Goal: Task Accomplishment & Management: Use online tool/utility

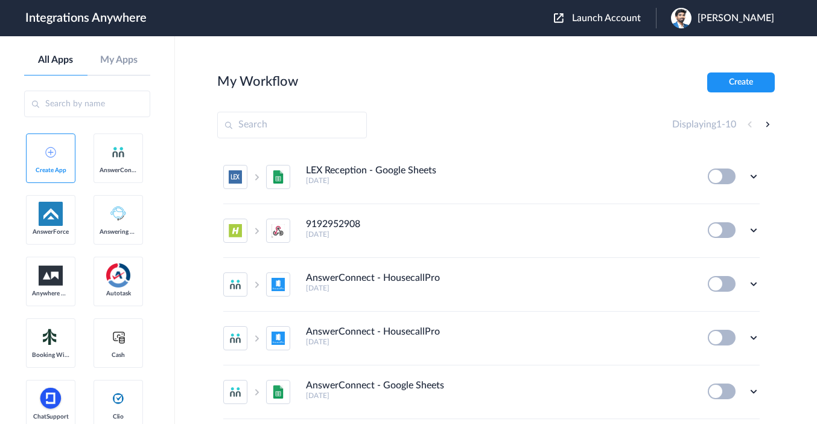
click at [610, 19] on span "Launch Account" at bounding box center [606, 18] width 69 height 10
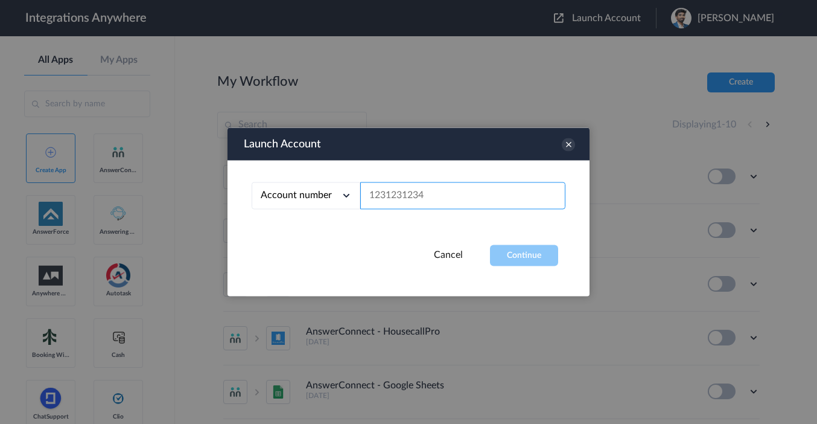
click at [394, 197] on input "text" at bounding box center [462, 195] width 205 height 27
paste input "2136342251"
type input "2136342251"
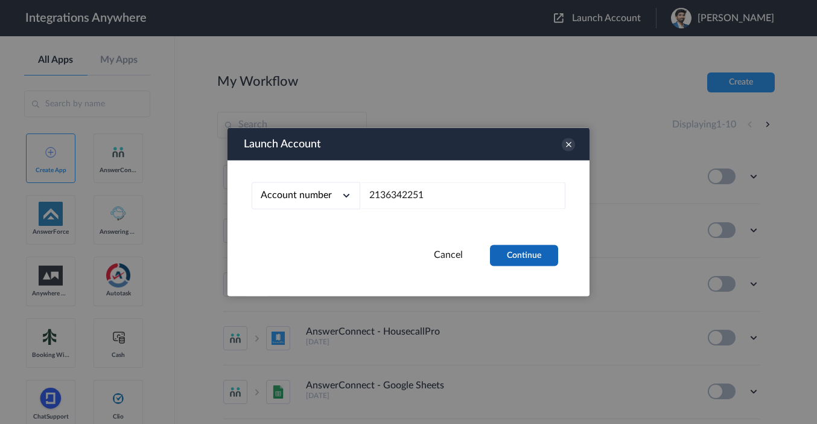
click at [522, 250] on button "Continue" at bounding box center [524, 255] width 68 height 21
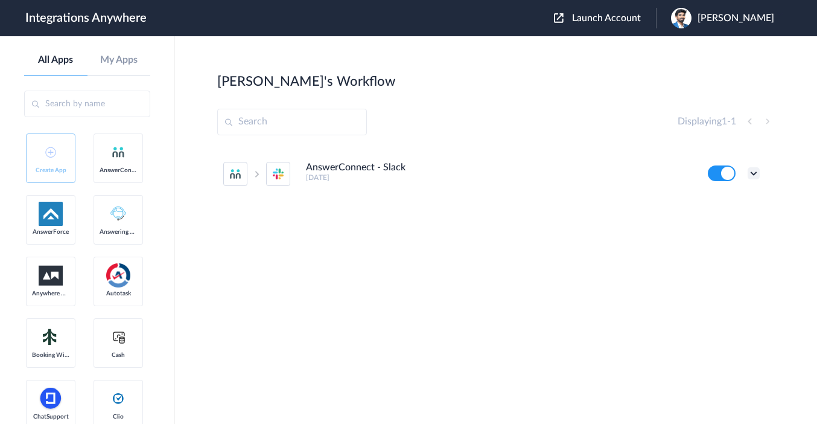
click at [751, 168] on icon at bounding box center [754, 173] width 12 height 12
click at [724, 196] on li "Edit" at bounding box center [720, 201] width 78 height 22
click at [751, 172] on icon at bounding box center [754, 173] width 12 height 12
click at [722, 199] on li "Edit" at bounding box center [720, 201] width 78 height 22
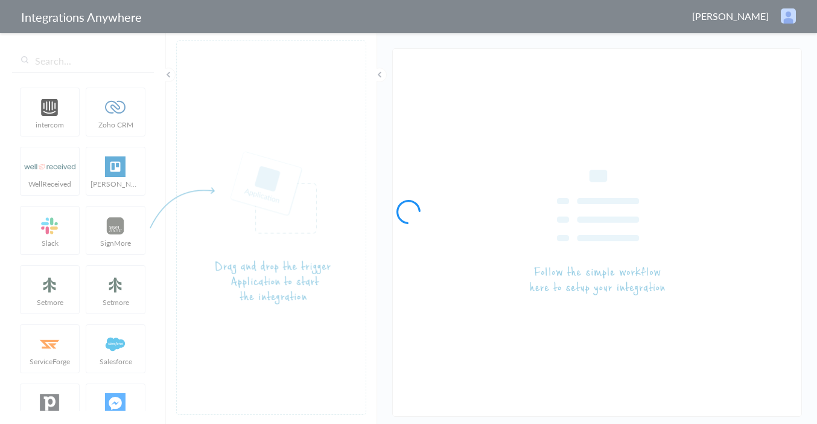
type input "AnswerConnect - Slack"
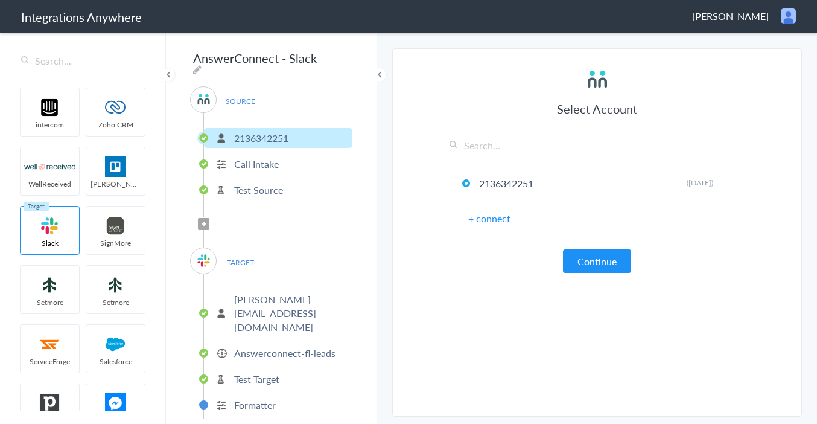
click at [267, 292] on p "david@tupelotree.com" at bounding box center [291, 313] width 115 height 42
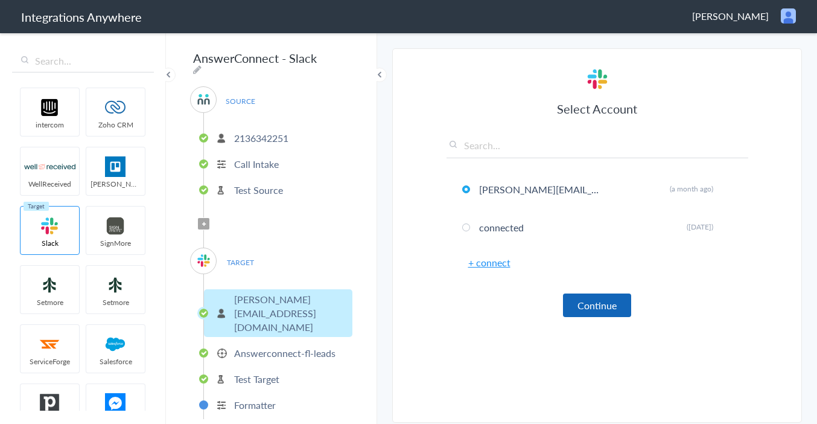
click at [603, 305] on button "Continue" at bounding box center [597, 305] width 68 height 24
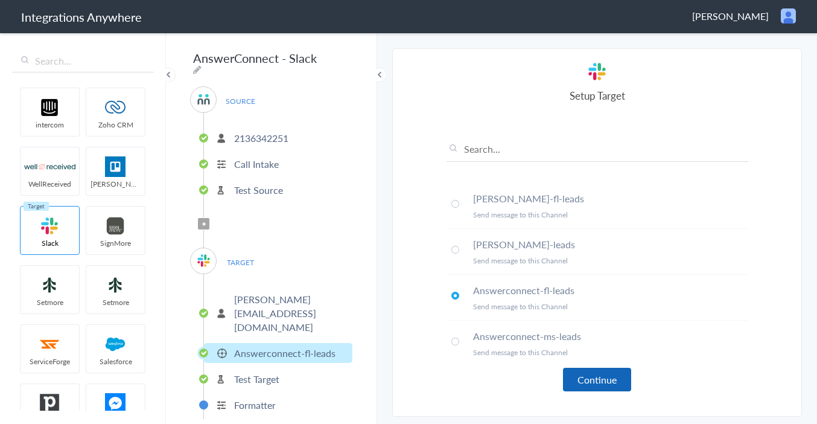
click at [575, 374] on button "Continue" at bounding box center [597, 380] width 68 height 24
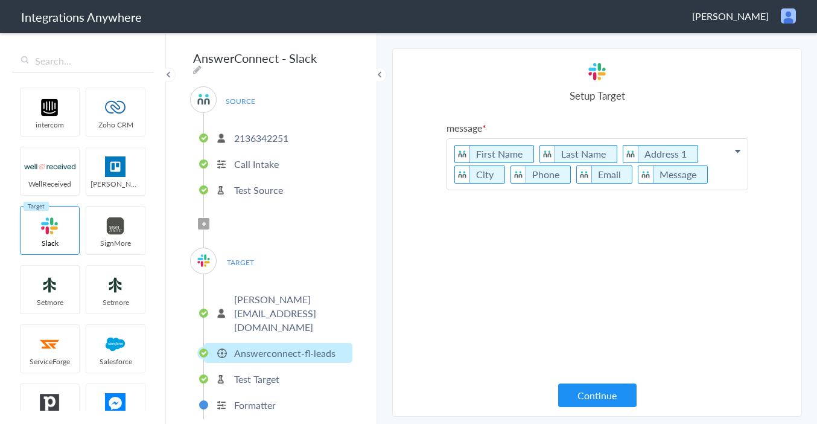
click at [704, 173] on p "First Name Last Name Address 1 City Phone Email Message" at bounding box center [597, 164] width 301 height 51
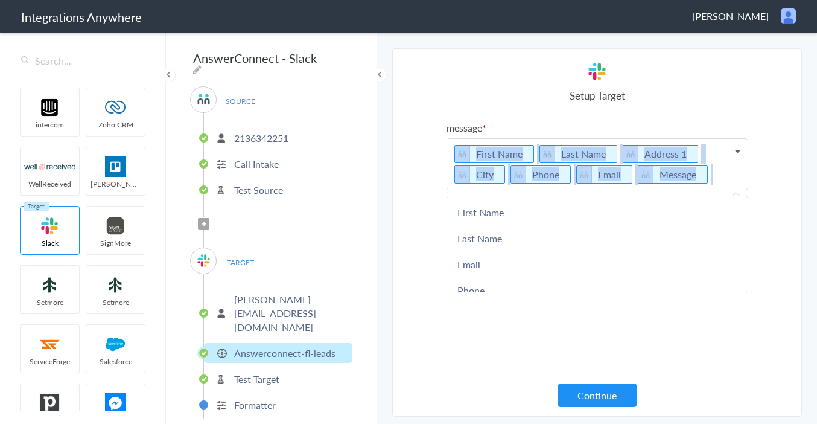
copy p "First Name Last Name Address 1 City Phone Email Message"
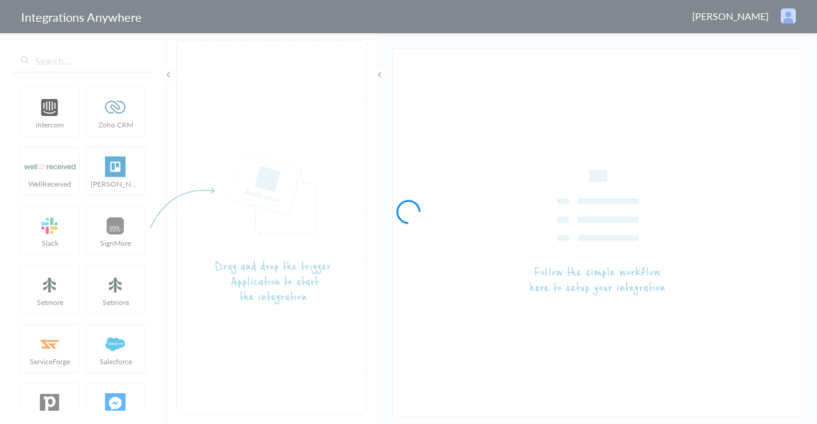
type input "AnswerConnect - Slack"
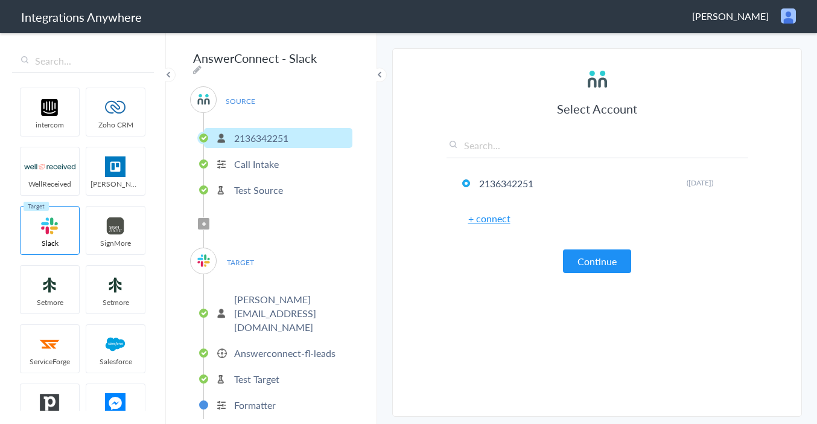
click at [486, 219] on link "+ connect" at bounding box center [489, 218] width 42 height 14
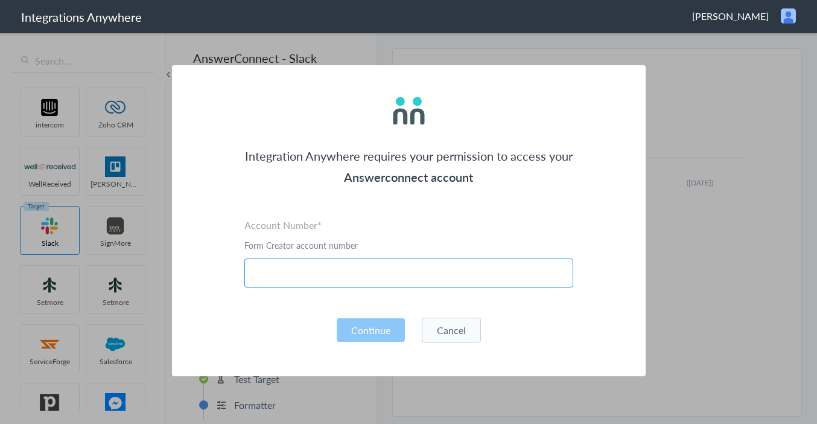
click at [378, 268] on input "text" at bounding box center [408, 272] width 329 height 29
paste input "2136342251"
type input "2136342251"
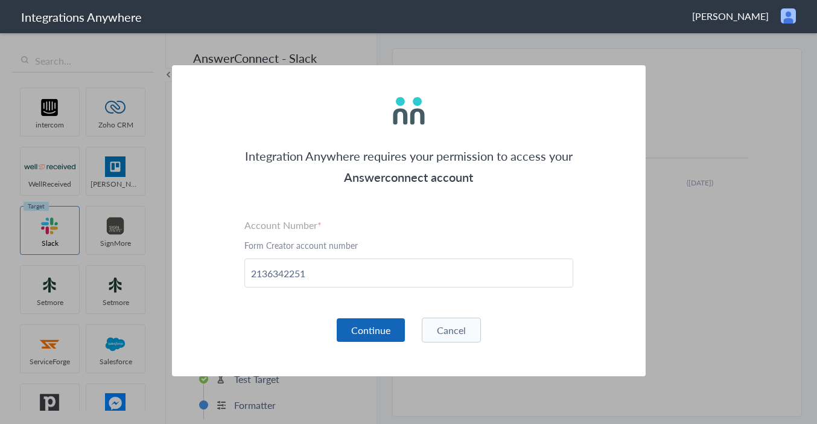
click at [388, 334] on button "Continue" at bounding box center [371, 330] width 68 height 24
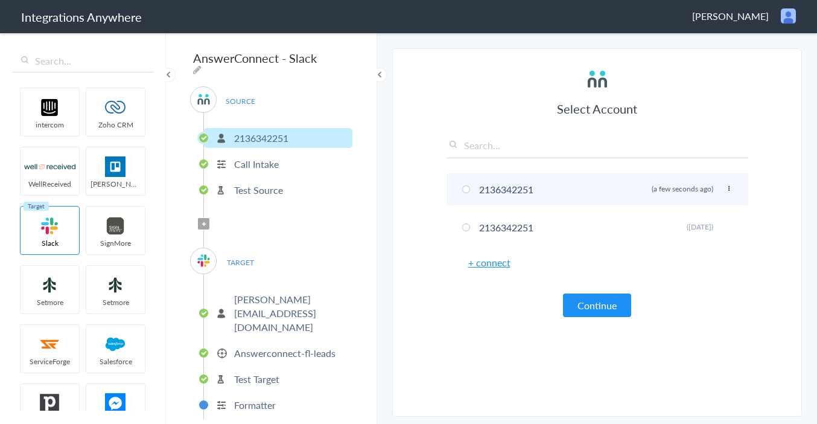
click at [480, 198] on li "2136342251 Rename Delete (a few seconds ago)" at bounding box center [598, 189] width 302 height 32
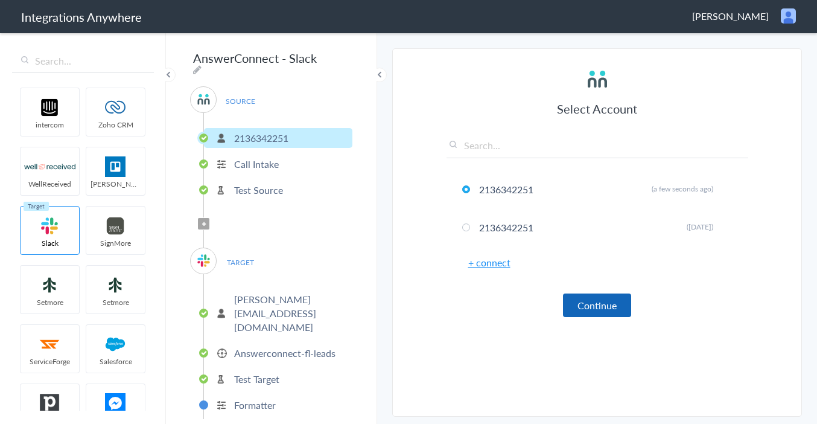
click at [575, 302] on button "Continue" at bounding box center [597, 305] width 68 height 24
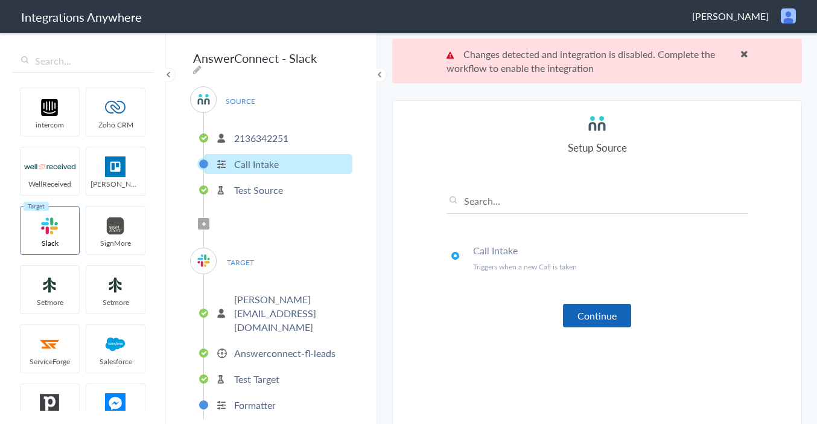
click at [582, 320] on button "Continue" at bounding box center [597, 316] width 68 height 24
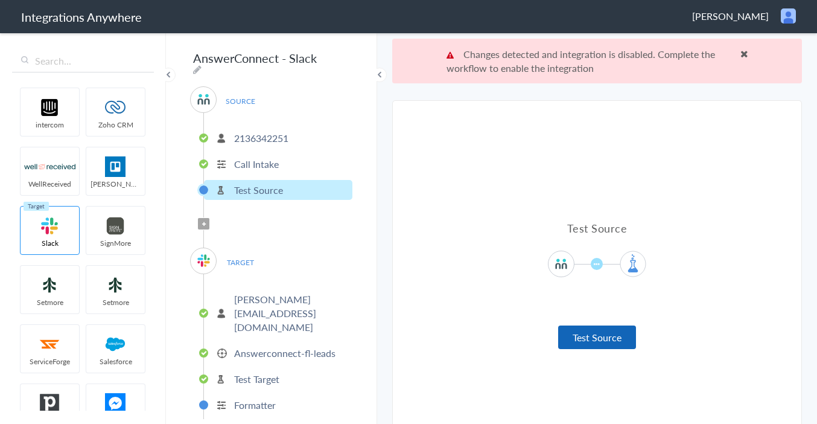
click at [577, 334] on button "Test Source" at bounding box center [597, 337] width 78 height 24
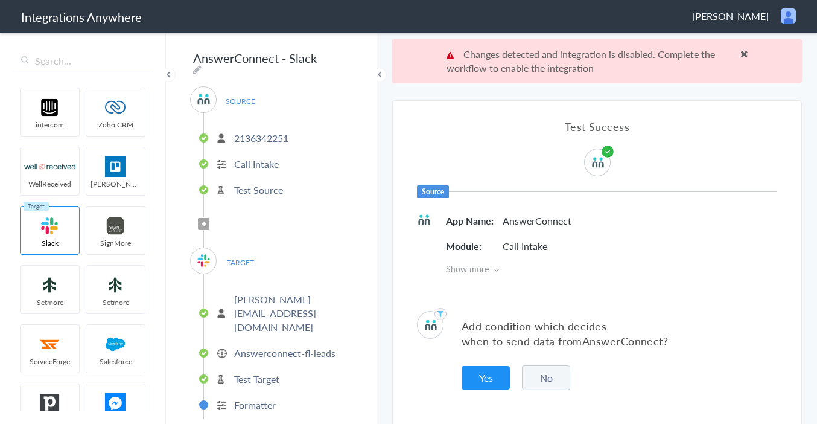
click at [556, 380] on button "No" at bounding box center [546, 377] width 48 height 25
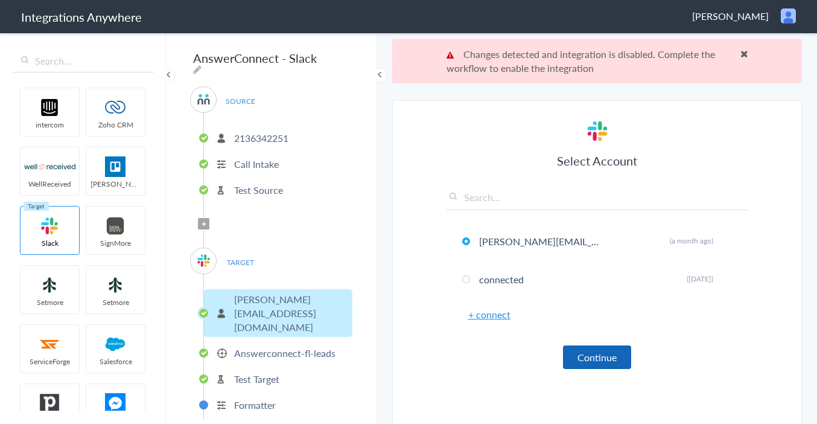
click at [588, 357] on button "Continue" at bounding box center [597, 357] width 68 height 24
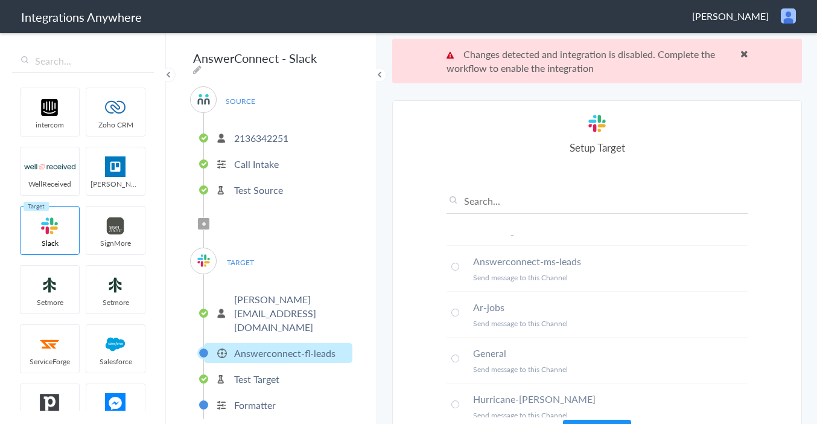
scroll to position [45, 0]
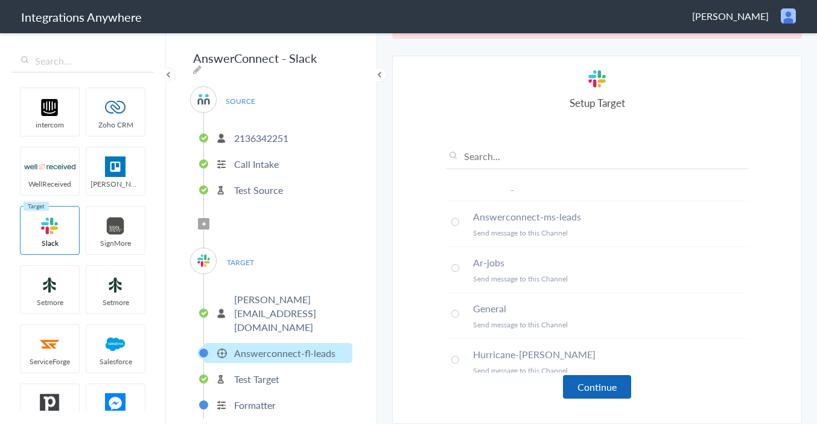
click at [618, 384] on button "Continue" at bounding box center [597, 387] width 68 height 24
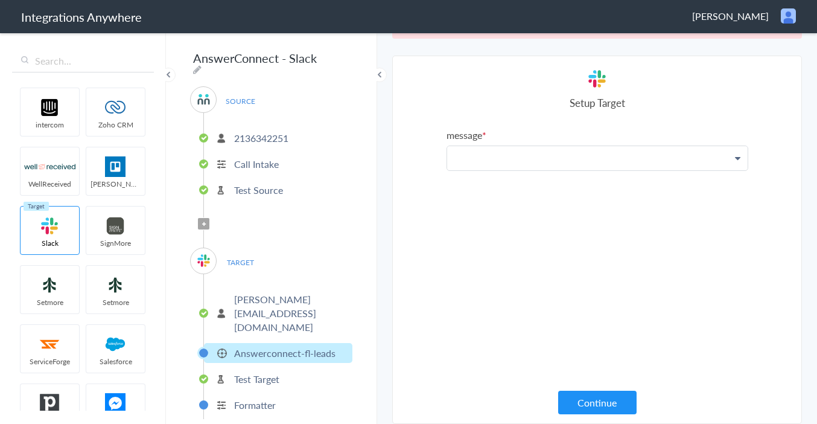
click at [538, 154] on p at bounding box center [597, 158] width 301 height 24
paste p
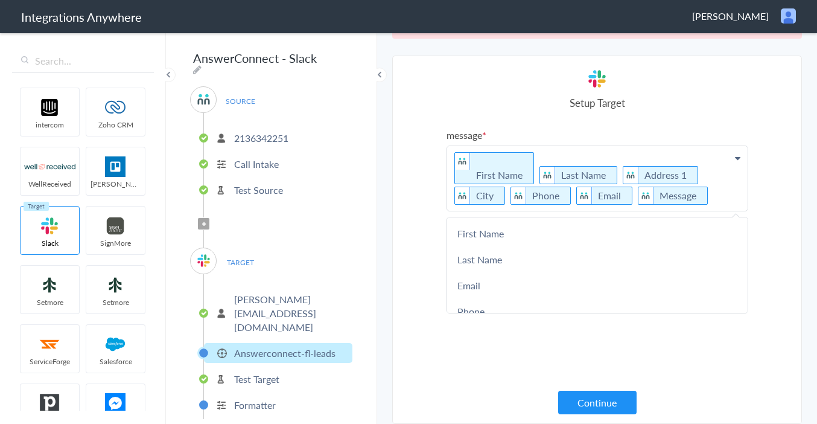
click at [539, 156] on p "First Name Last Name Address 1 City Phone Email Message" at bounding box center [597, 178] width 301 height 65
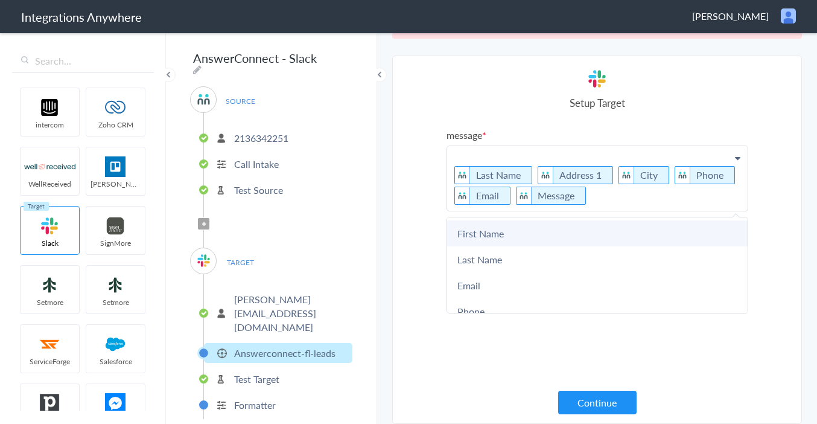
click at [495, 238] on link "First Name" at bounding box center [597, 233] width 301 height 26
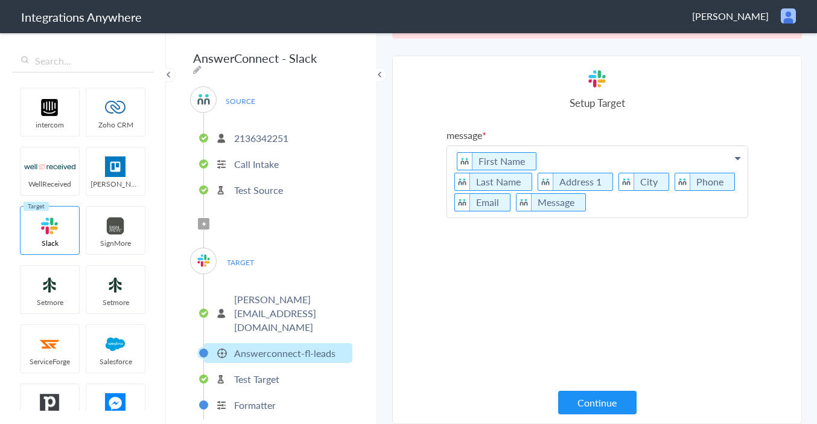
click at [567, 284] on div "message First Name Last Name Address 1 City Phone Email Message First Name Last…" at bounding box center [598, 260] width 302 height 264
click at [574, 394] on button "Continue" at bounding box center [597, 402] width 78 height 24
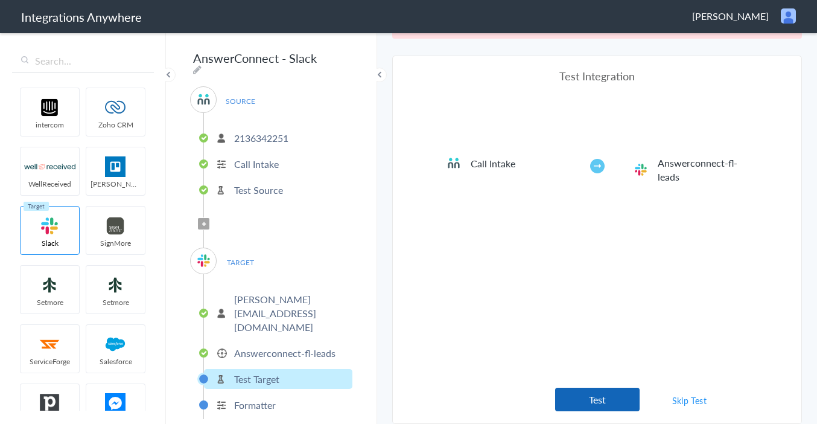
click at [622, 402] on button "Test" at bounding box center [597, 399] width 84 height 24
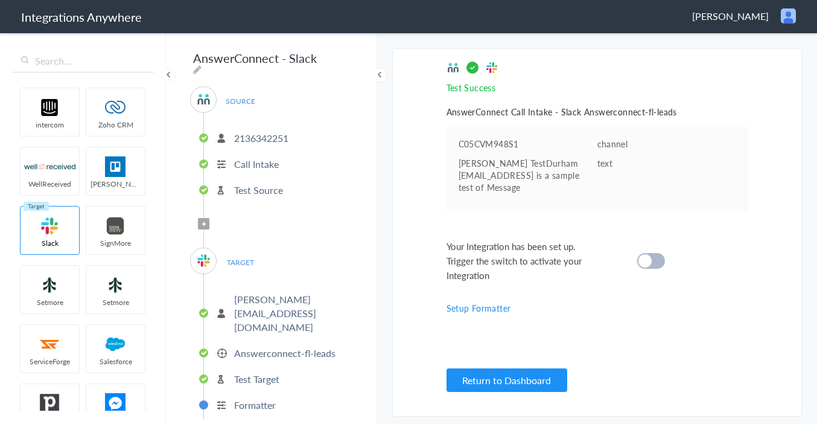
click at [657, 269] on div at bounding box center [651, 261] width 28 height 16
